Goal: Information Seeking & Learning: Learn about a topic

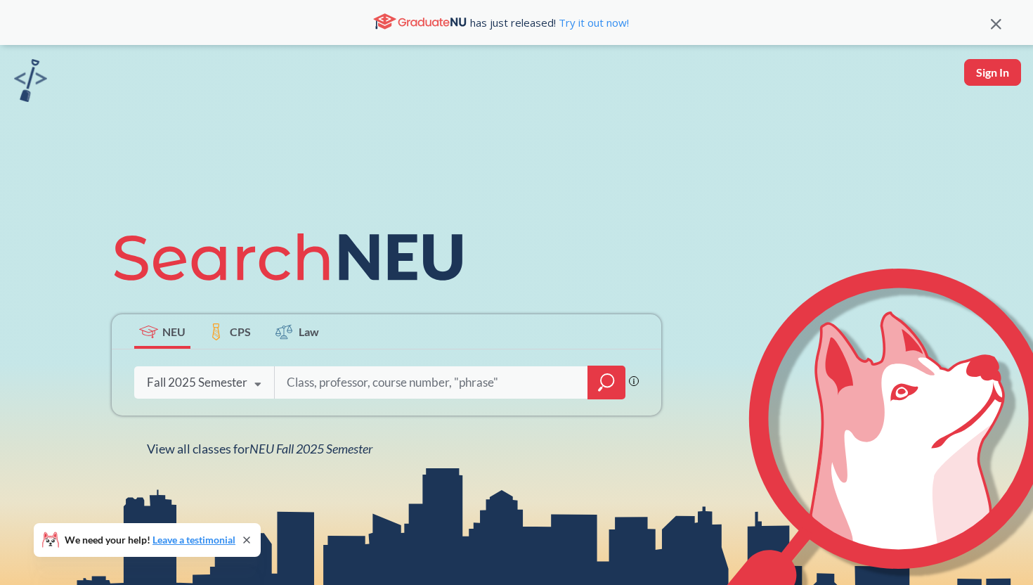
click at [237, 385] on div "Fall 2025 Semester" at bounding box center [197, 382] width 101 height 15
click at [333, 381] on input "search" at bounding box center [431, 383] width 292 height 30
type input "MKTG4604"
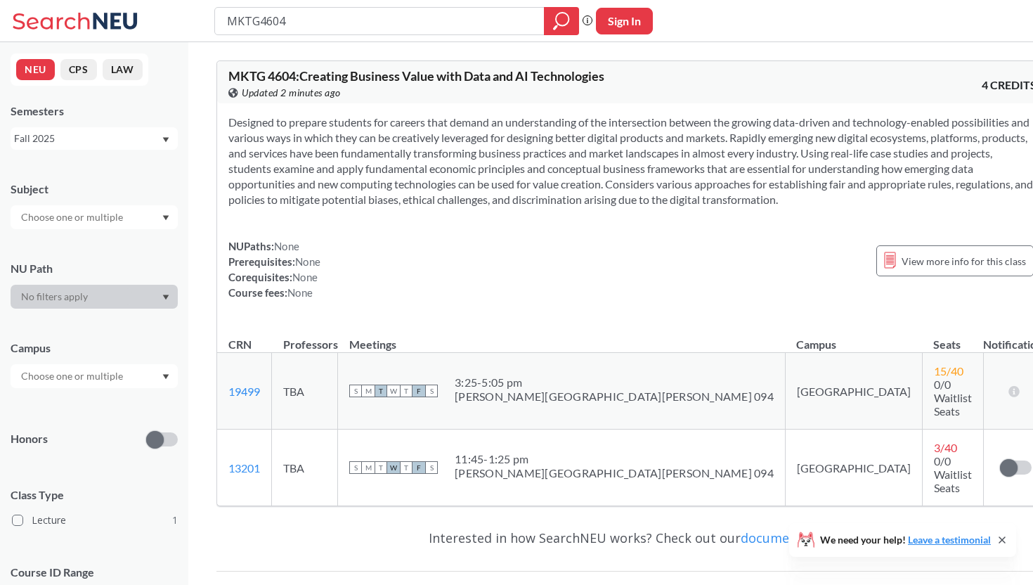
click at [358, 25] on input "MKTG4604" at bounding box center [380, 21] width 309 height 24
click at [112, 131] on div "Fall 2025" at bounding box center [87, 138] width 147 height 15
click at [105, 205] on div "Summer 2 2025" at bounding box center [97, 207] width 159 height 15
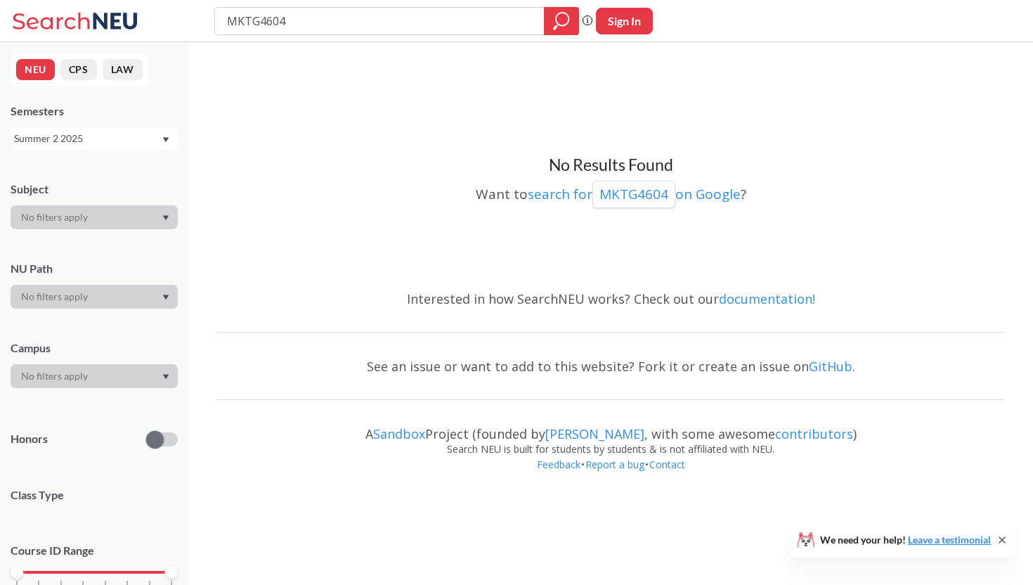
click at [108, 135] on div "Summer 2 2025" at bounding box center [87, 138] width 147 height 15
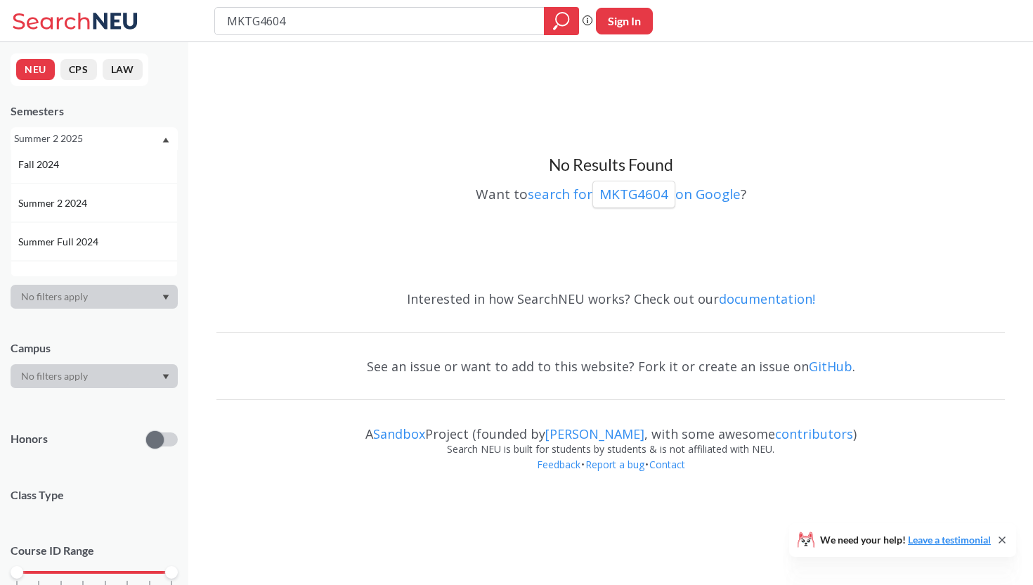
scroll to position [200, 0]
click at [98, 205] on div "Summer 2 2024" at bounding box center [97, 200] width 159 height 15
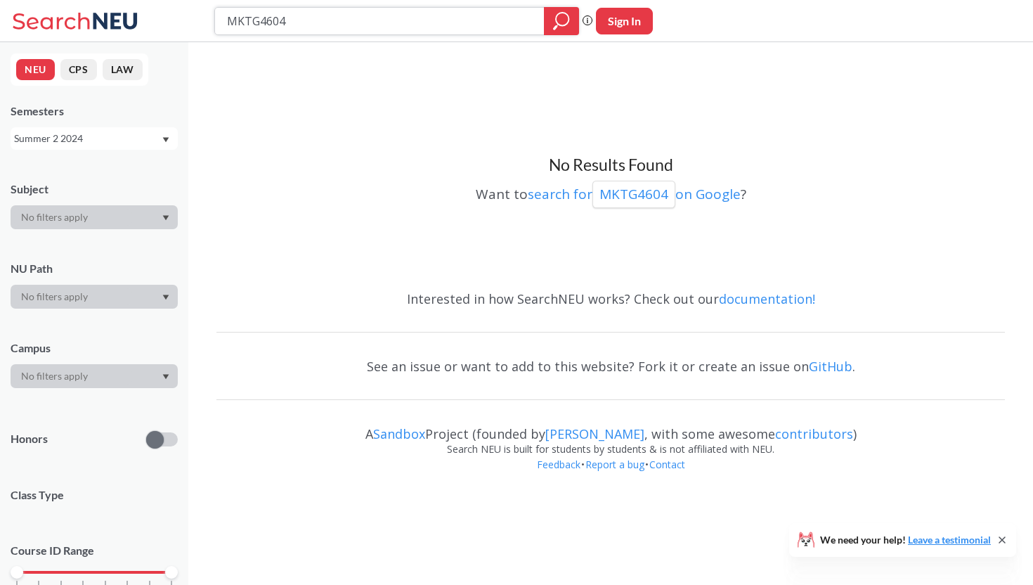
click at [316, 27] on input "MKTG4604" at bounding box center [380, 21] width 309 height 24
drag, startPoint x: 261, startPoint y: 18, endPoint x: 214, endPoint y: 18, distance: 47.1
click at [214, 18] on div "MKTG4604 Phrase search guarantees the exact search appears in the results. Ex. …" at bounding box center [516, 21] width 1033 height 42
click at [322, 14] on input "INTB4604" at bounding box center [380, 21] width 309 height 24
type input "INTB1203"
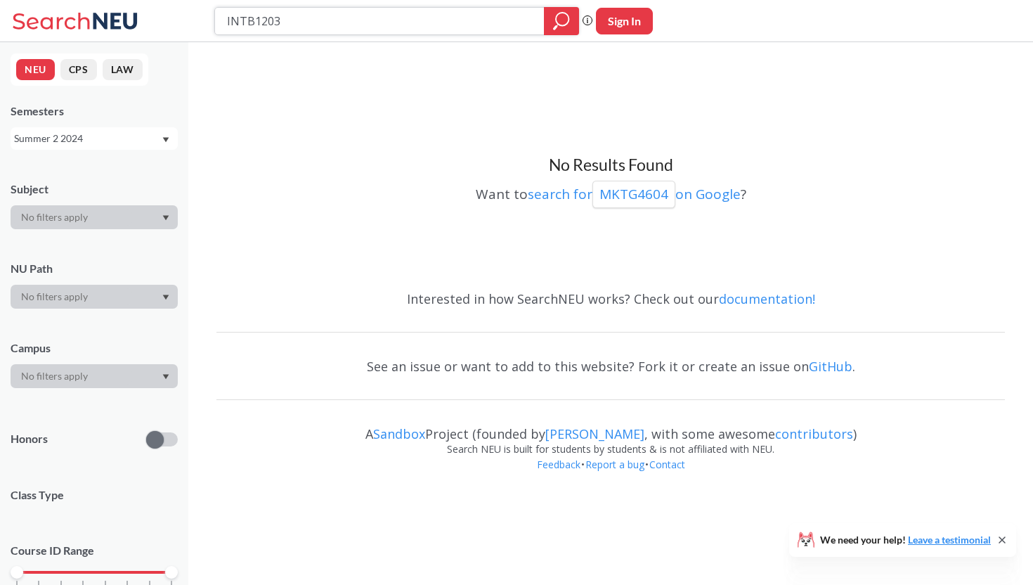
click at [560, 20] on icon "magnifying glass" at bounding box center [561, 21] width 17 height 20
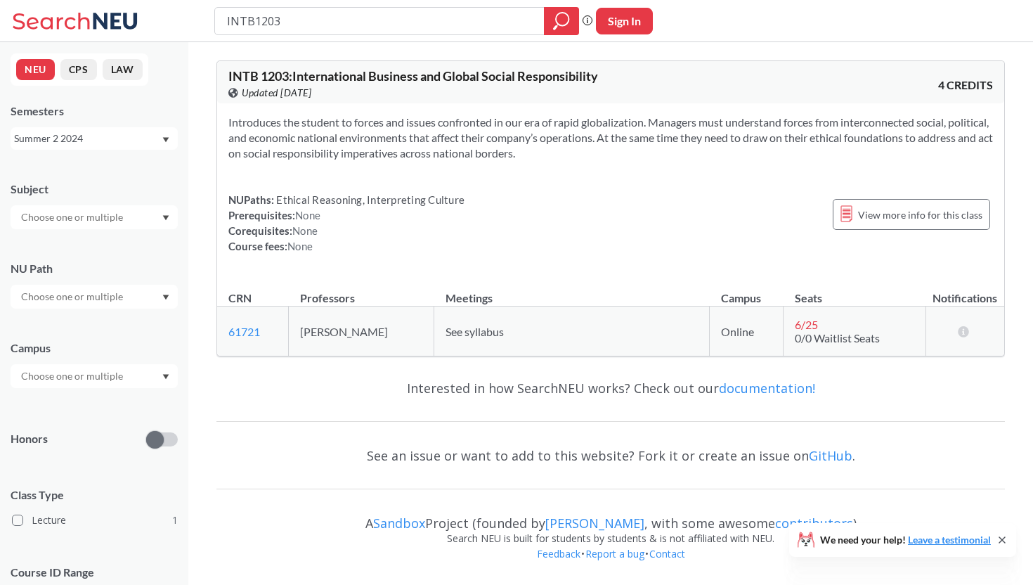
click at [125, 137] on div "Summer 2 2024" at bounding box center [87, 138] width 147 height 15
click at [105, 207] on div "Summer 2 2025" at bounding box center [97, 207] width 159 height 15
click at [309, 22] on input "INTB1203" at bounding box center [380, 21] width 309 height 24
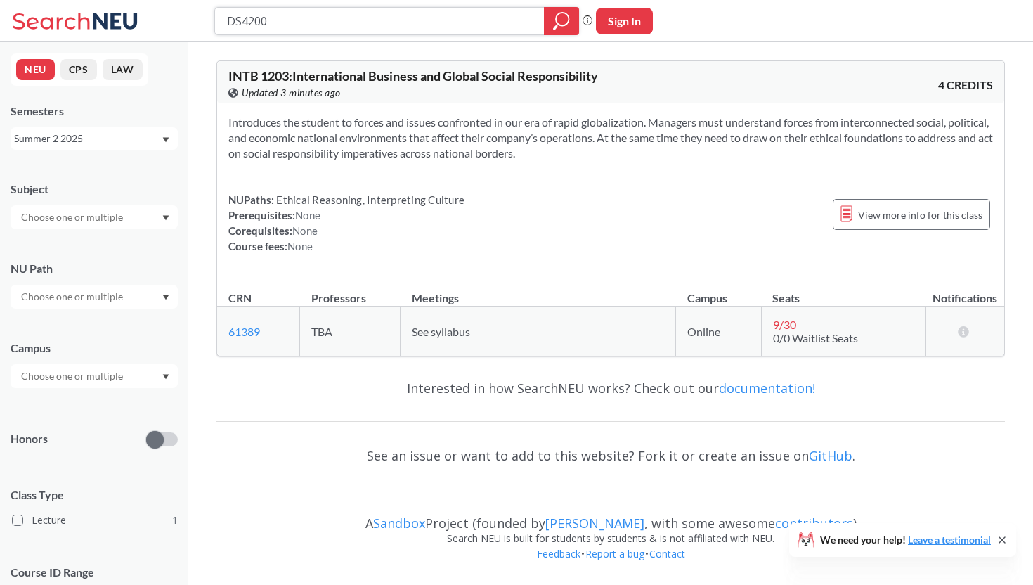
type input "DS4200"
click at [564, 18] on icon "magnifying glass" at bounding box center [561, 21] width 17 height 20
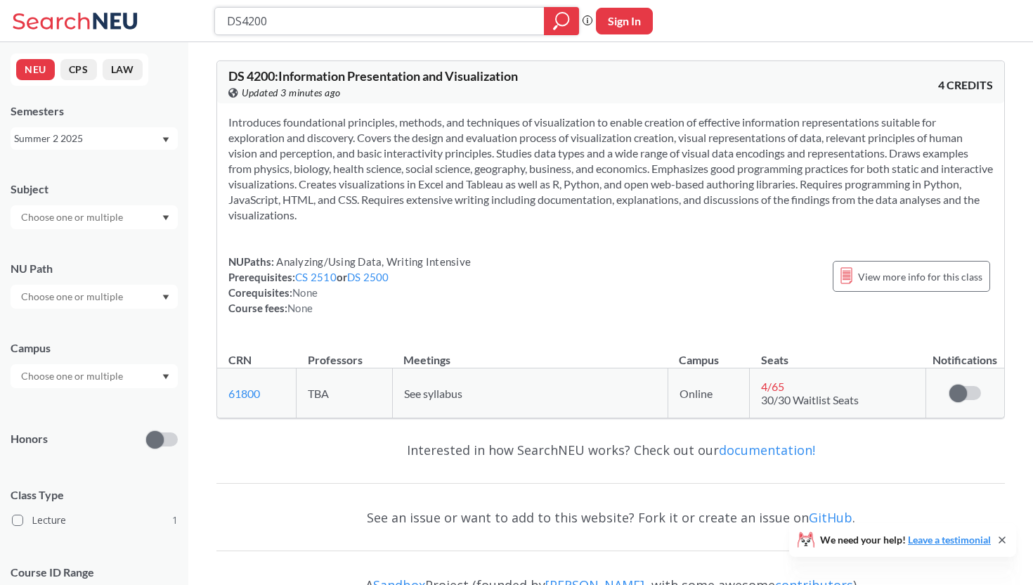
click at [315, 29] on input "DS4200" at bounding box center [380, 21] width 309 height 24
type input "DS4400"
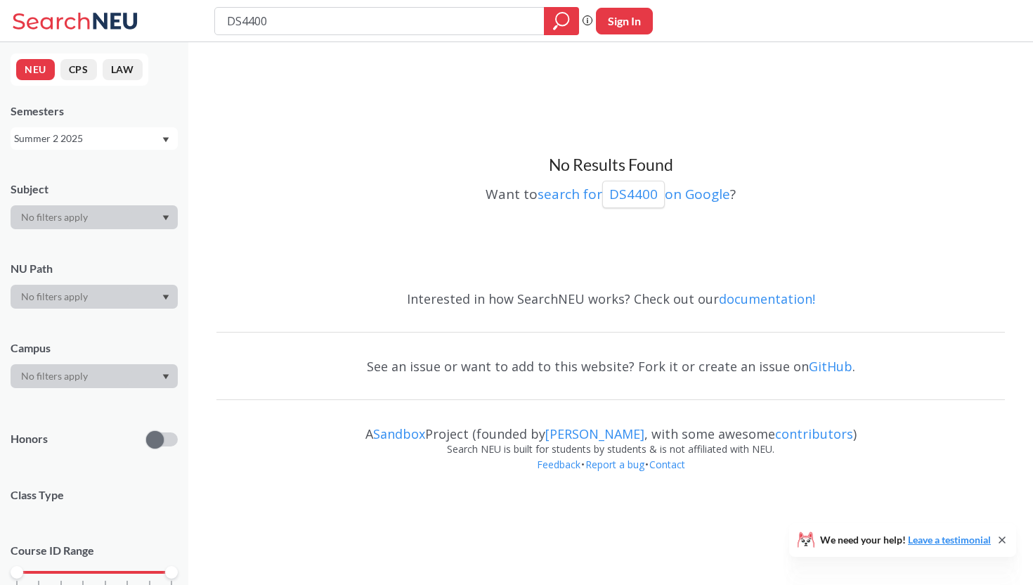
click at [346, 18] on input "DS4400" at bounding box center [380, 21] width 309 height 24
type input "DS4"
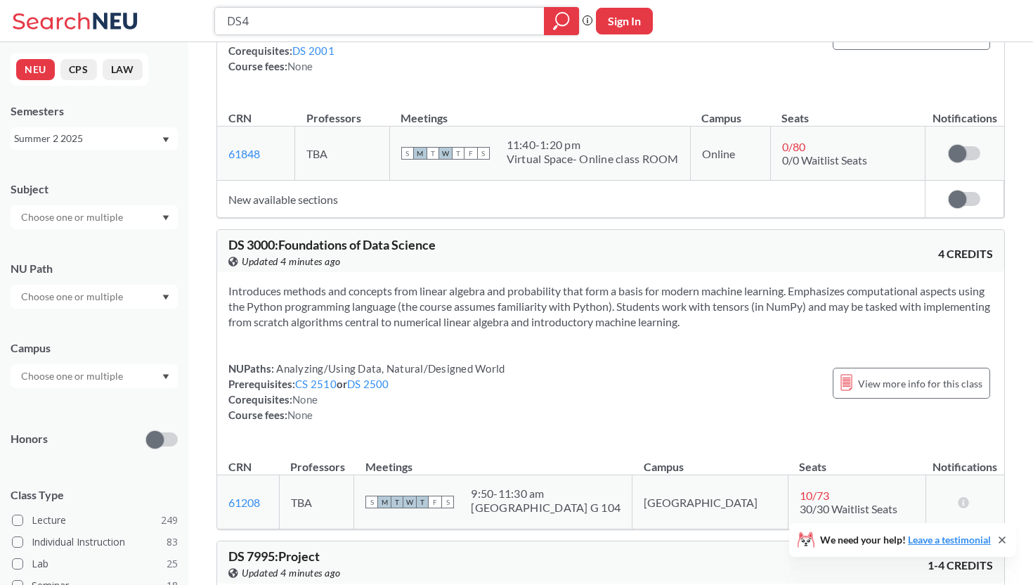
scroll to position [151, 0]
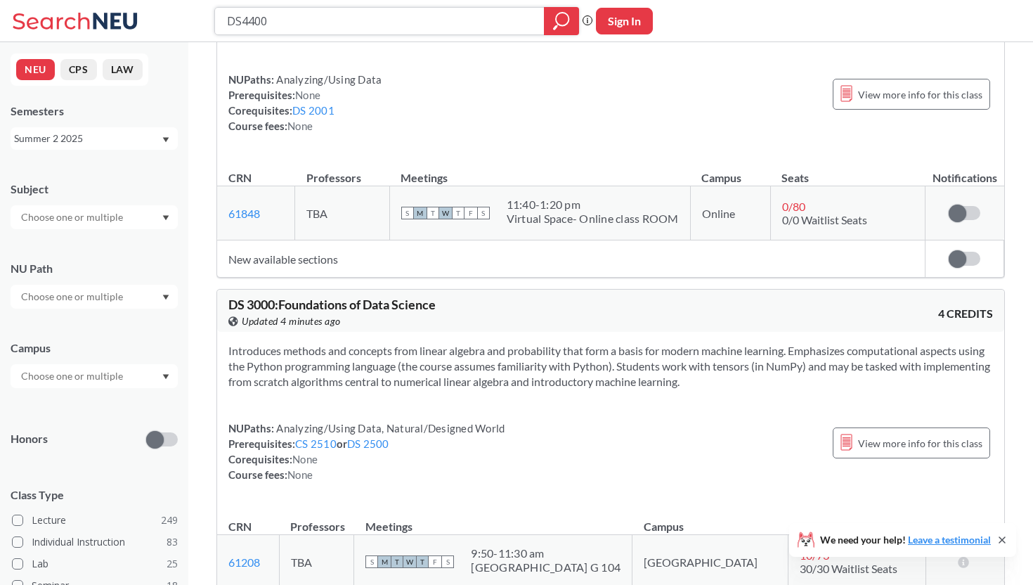
type input "DS4400"
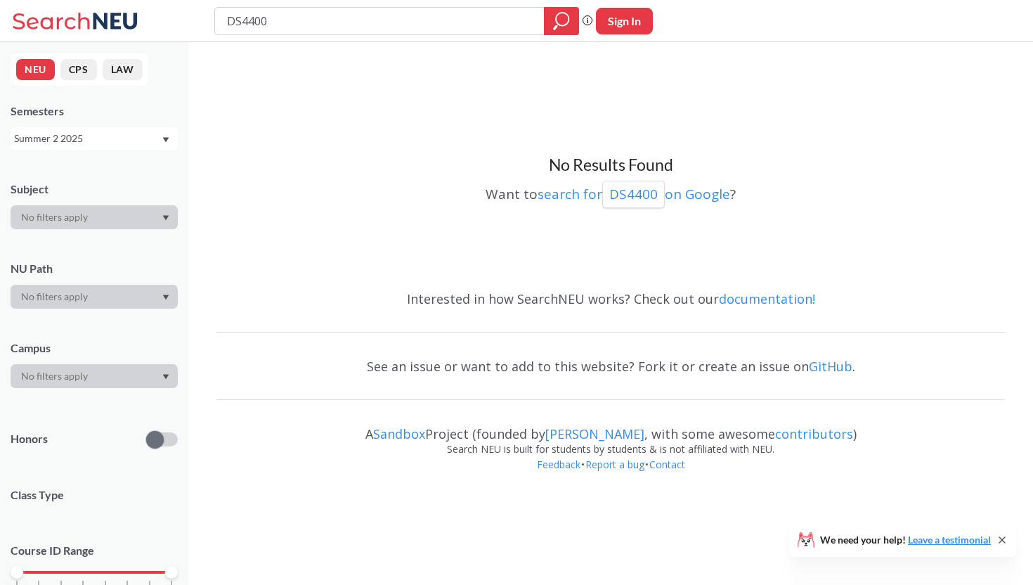
click at [142, 139] on div "Summer 2 2025" at bounding box center [87, 138] width 147 height 15
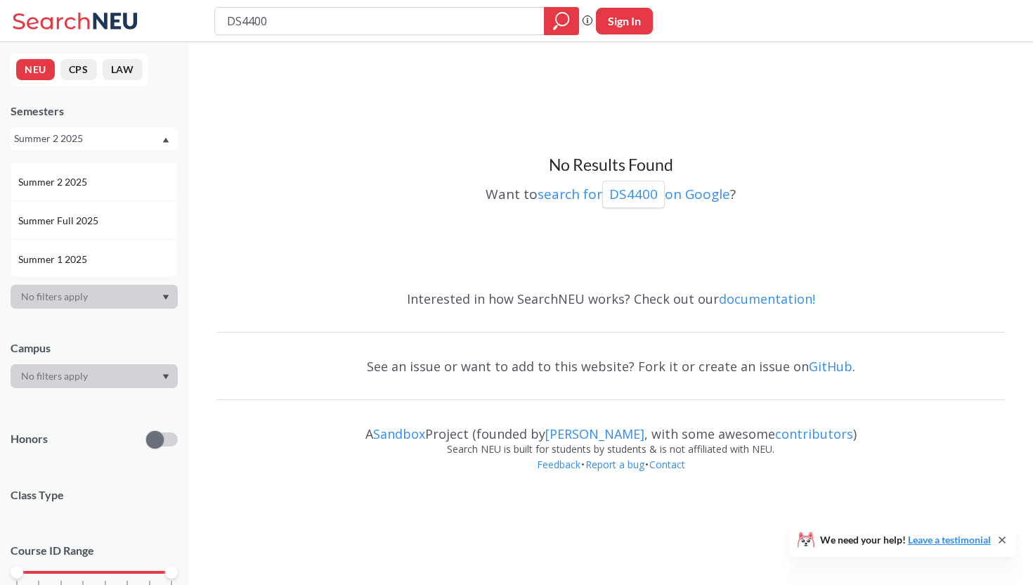
click at [103, 156] on div "Fall 2025" at bounding box center [94, 143] width 167 height 39
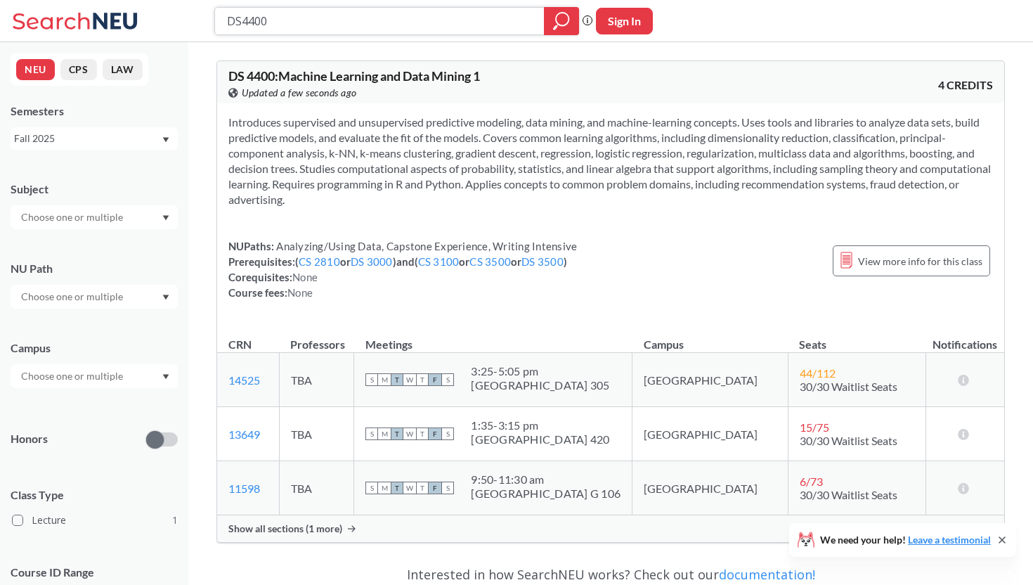
click at [311, 21] on input "DS4400" at bounding box center [380, 21] width 309 height 24
type input "mktg4606"
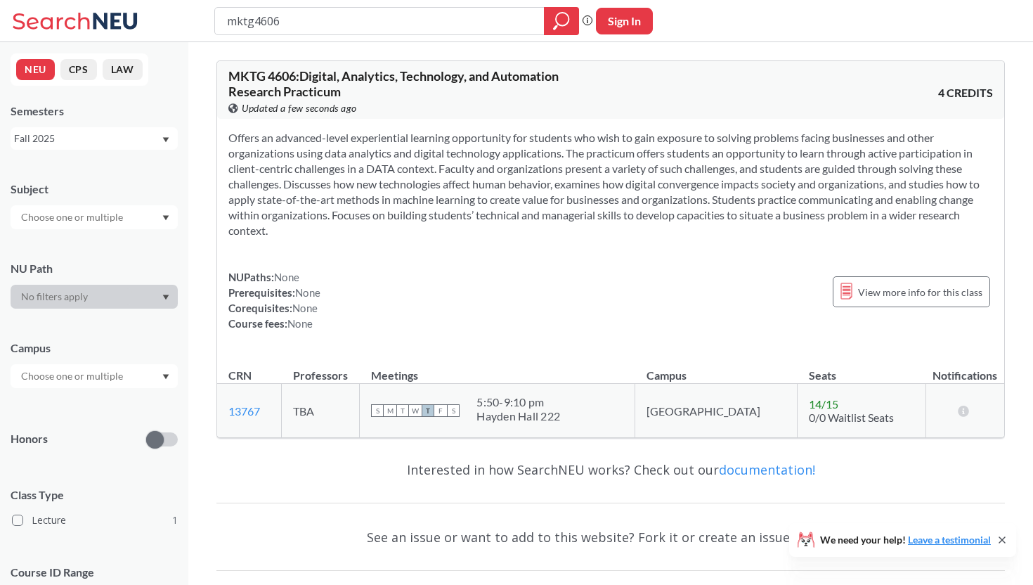
click at [74, 144] on div "Fall 2025" at bounding box center [87, 138] width 147 height 15
click at [79, 200] on div "Summer 2 2025" at bounding box center [94, 207] width 167 height 39
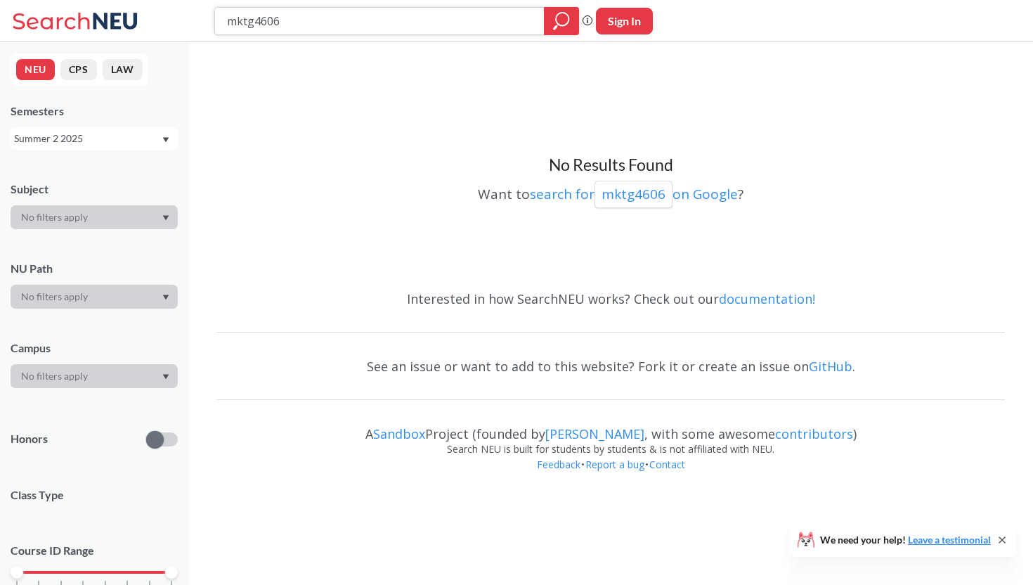
click at [424, 22] on input "mktg4606" at bounding box center [380, 21] width 309 height 24
type input "orgb3201"
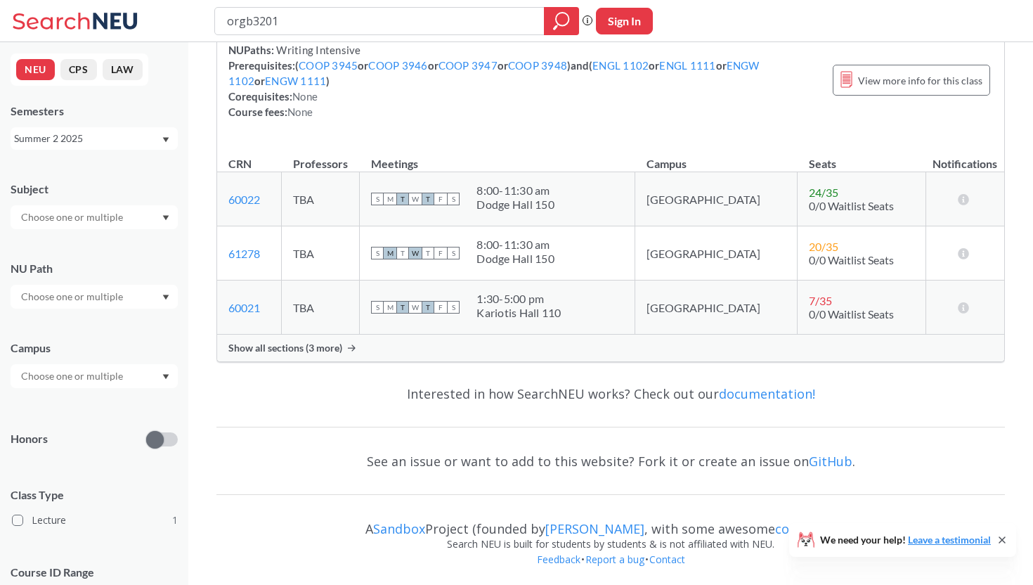
scroll to position [169, 0]
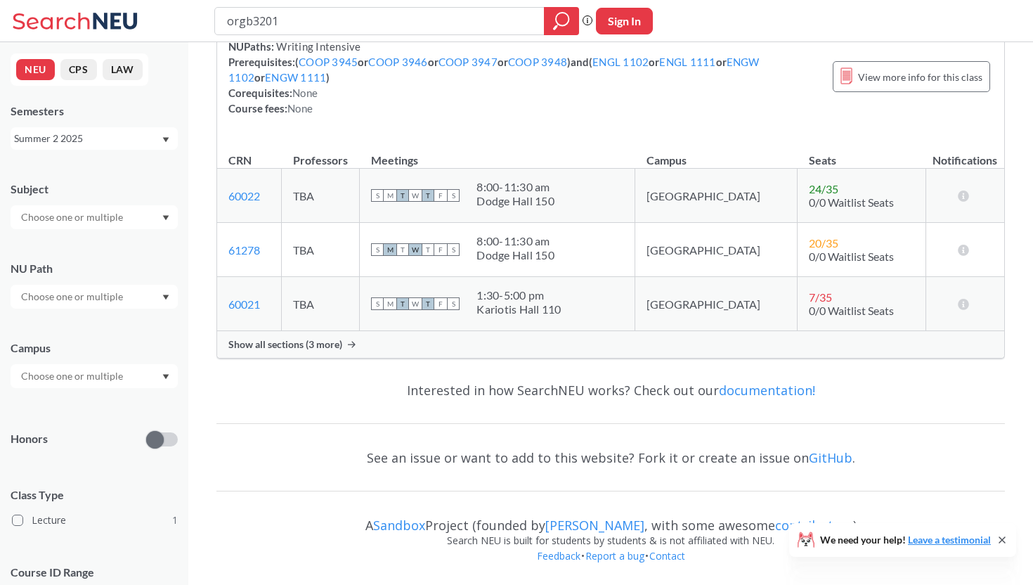
click at [316, 347] on span "Show all sections (3 more)" at bounding box center [285, 344] width 114 height 13
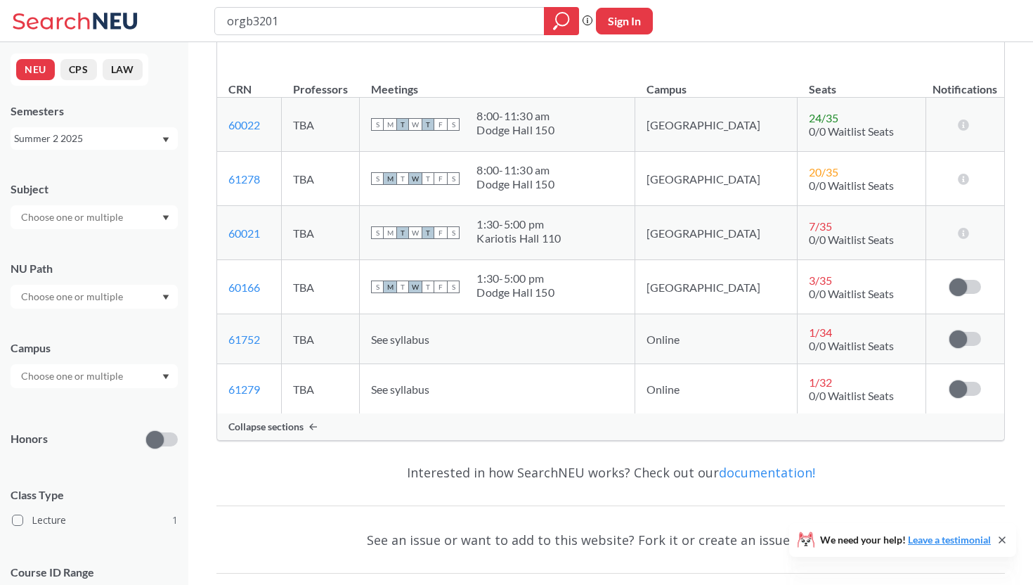
scroll to position [257, 0]
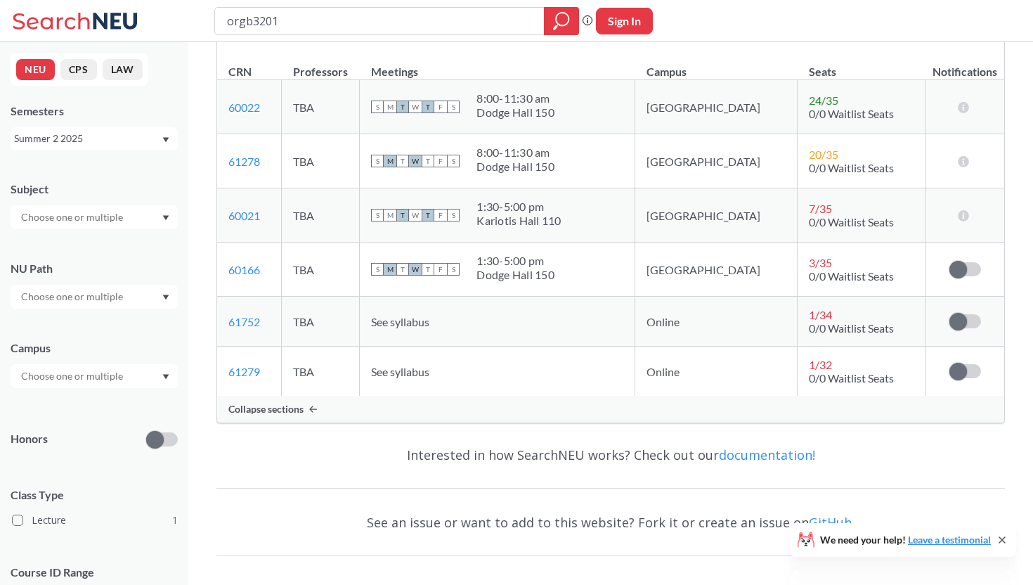
click at [128, 139] on div "Summer 2 2025" at bounding box center [87, 138] width 147 height 15
click at [106, 216] on div "Spring 2025" at bounding box center [97, 221] width 159 height 15
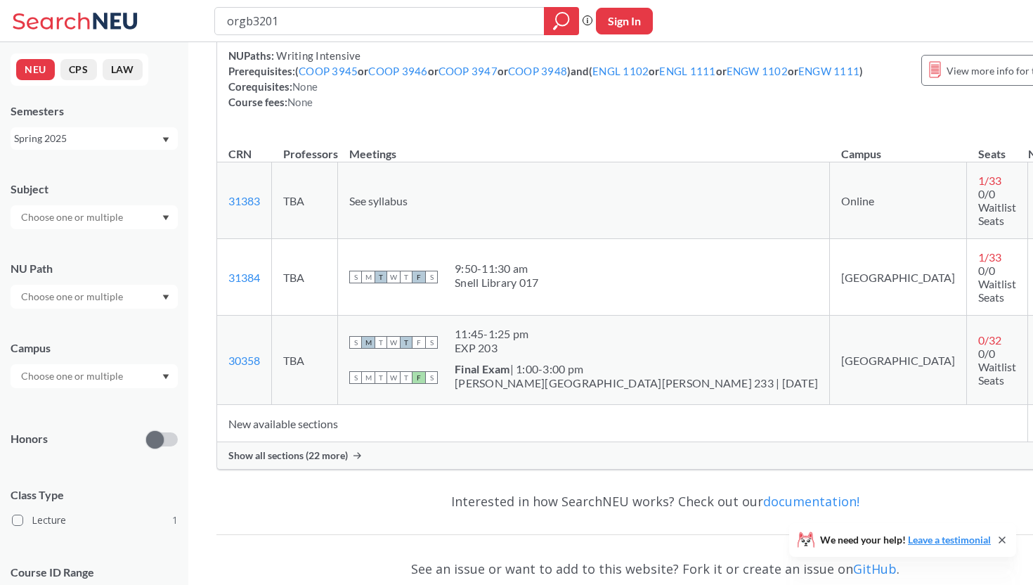
scroll to position [179, 0]
